Goal: Information Seeking & Learning: Find specific page/section

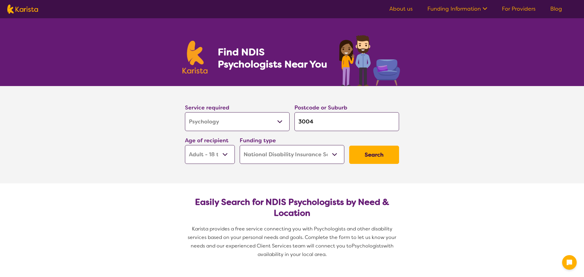
select select "Psychology"
select select "AD"
select select "NDIS"
select select "Psychology"
select select "AD"
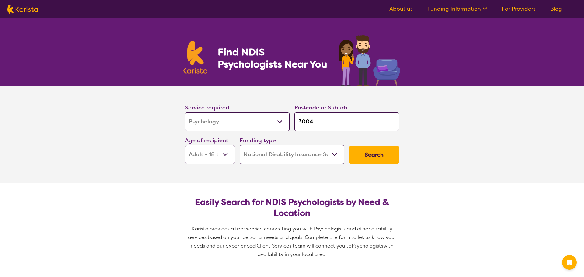
select select "NDIS"
click at [324, 122] on input "3004" at bounding box center [346, 121] width 105 height 19
drag, startPoint x: 330, startPoint y: 120, endPoint x: 302, endPoint y: 120, distance: 27.7
click at [302, 120] on input "3004" at bounding box center [346, 121] width 105 height 19
type input "33"
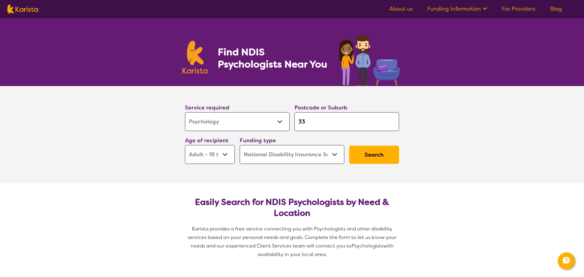
type input "33"
type input "333"
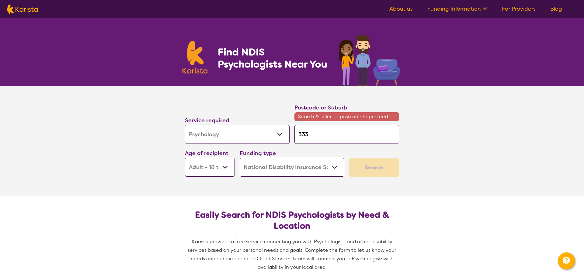
type input "3337"
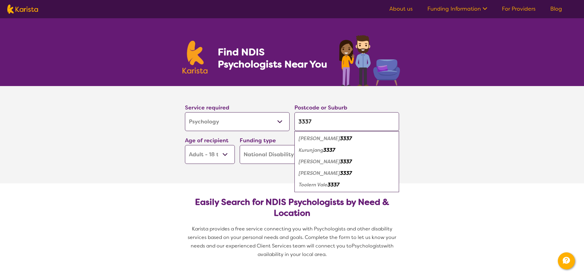
type input "3337"
click at [340, 164] on em "3337" at bounding box center [346, 161] width 12 height 6
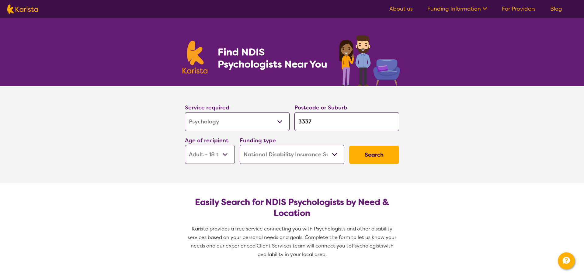
click at [227, 158] on select "Early Childhood - 0 to 9 Child - 10 to 11 Adolescent - 12 to 17 Adult - 18 to 6…" at bounding box center [210, 154] width 50 height 19
select select "CH"
click at [185, 145] on select "Early Childhood - 0 to 9 Child - 10 to 11 Adolescent - 12 to 17 Adult - 18 to 6…" at bounding box center [210, 154] width 50 height 19
select select "CH"
click at [223, 155] on select "Early Childhood - 0 to 9 Child - 10 to 11 Adolescent - 12 to 17 Adult - 18 to 6…" at bounding box center [210, 154] width 50 height 19
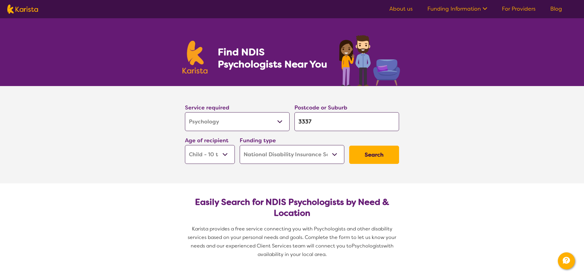
click at [223, 155] on select "Early Childhood - 0 to 9 Child - 10 to 11 Adolescent - 12 to 17 Adult - 18 to 6…" at bounding box center [210, 154] width 50 height 19
click at [271, 158] on select "Home Care Package (HCP) National Disability Insurance Scheme (NDIS) I don't know" at bounding box center [292, 154] width 105 height 19
click at [369, 154] on button "Search" at bounding box center [374, 155] width 50 height 18
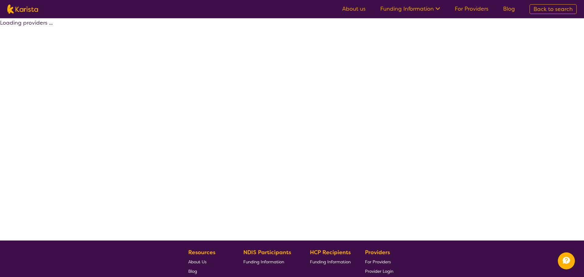
select select "by_score"
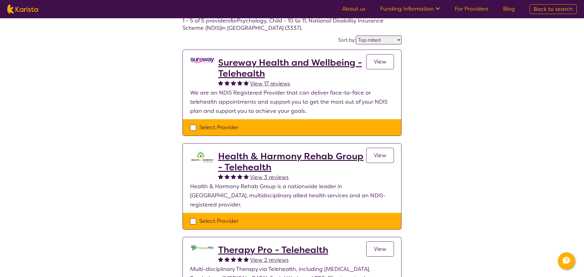
scroll to position [33, 0]
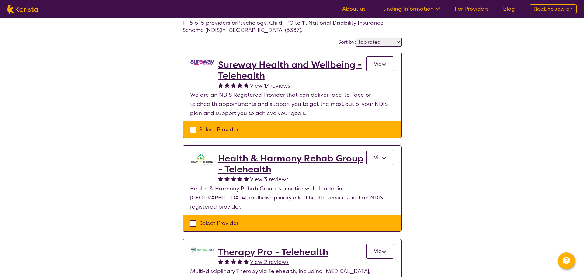
click at [46, 101] on div "Select one or more providers and click the 'NEXT' button to proceed 1 - 5 of 5 …" at bounding box center [292, 243] width 584 height 517
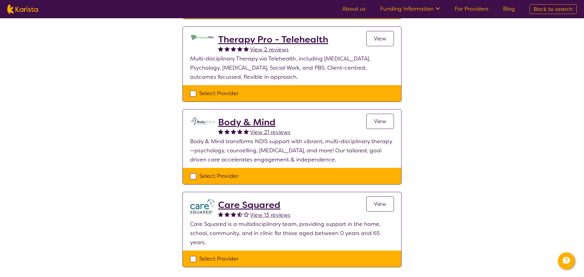
scroll to position [257, 0]
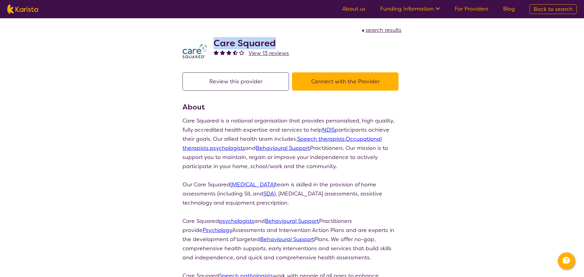
drag, startPoint x: 278, startPoint y: 44, endPoint x: 214, endPoint y: 40, distance: 64.3
click at [214, 40] on h2 "Care Squared" at bounding box center [250, 43] width 75 height 11
